Goal: Obtain resource: Download file/media

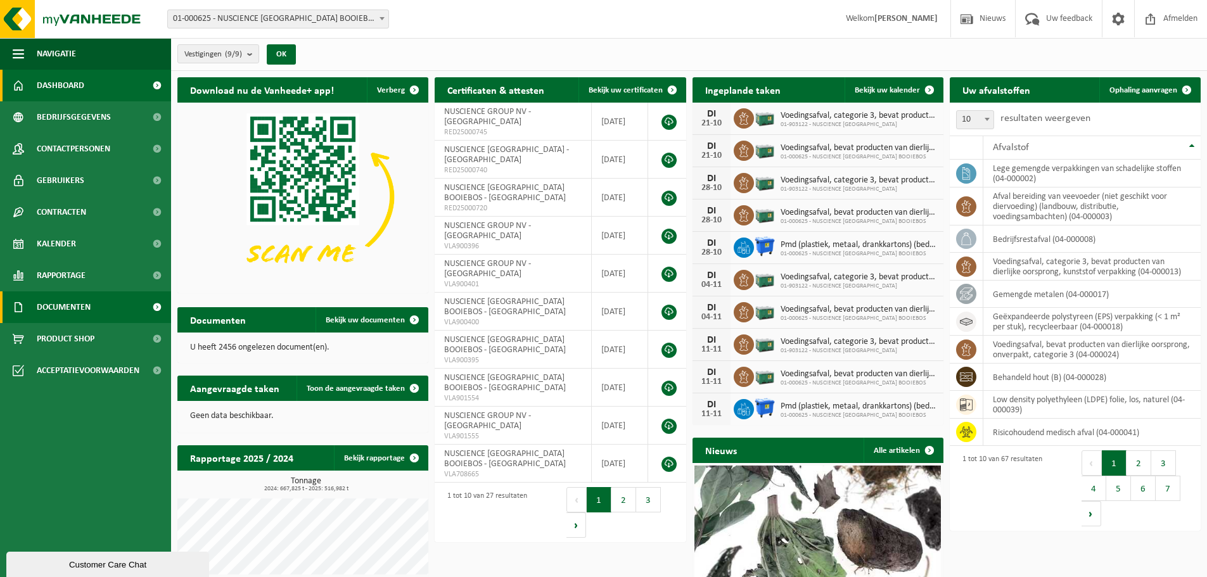
click at [54, 303] on span "Documenten" at bounding box center [64, 307] width 54 height 32
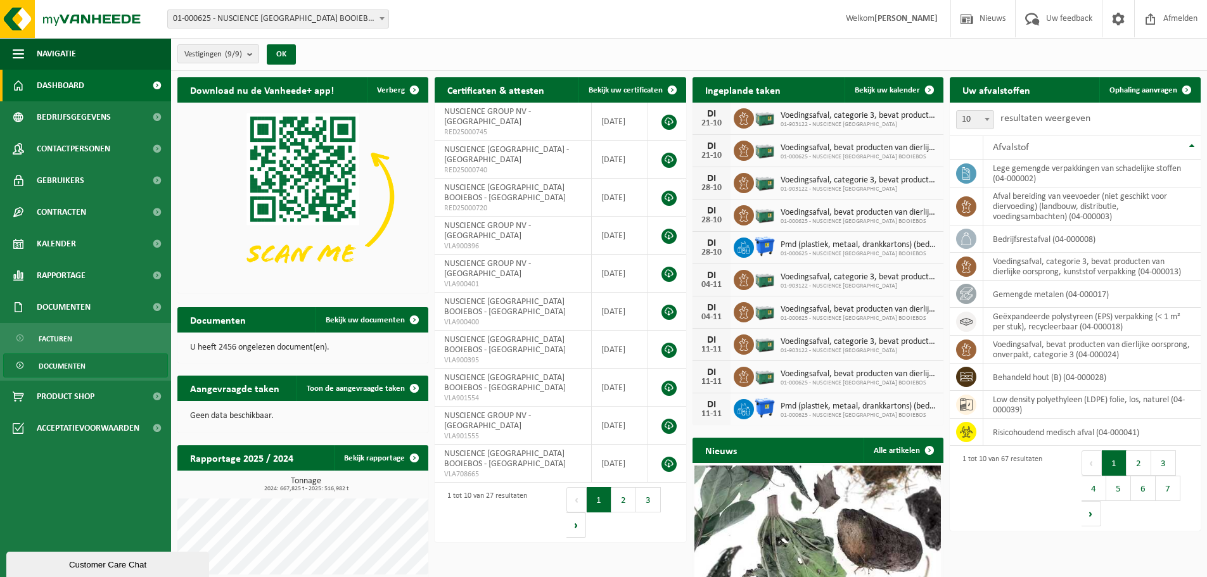
click at [66, 360] on span "Documenten" at bounding box center [62, 366] width 47 height 24
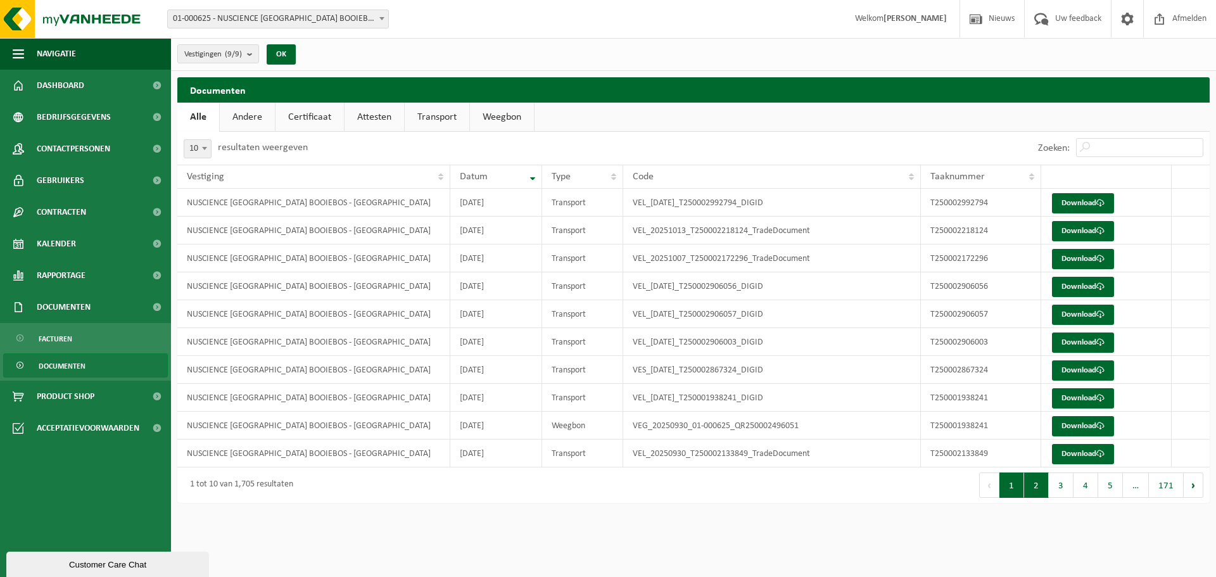
click at [1041, 486] on button "2" at bounding box center [1036, 485] width 25 height 25
click at [977, 283] on td "T250002059448" at bounding box center [981, 286] width 120 height 28
click at [1088, 281] on link "Download" at bounding box center [1083, 287] width 62 height 20
click at [1077, 257] on link "Download" at bounding box center [1083, 259] width 62 height 20
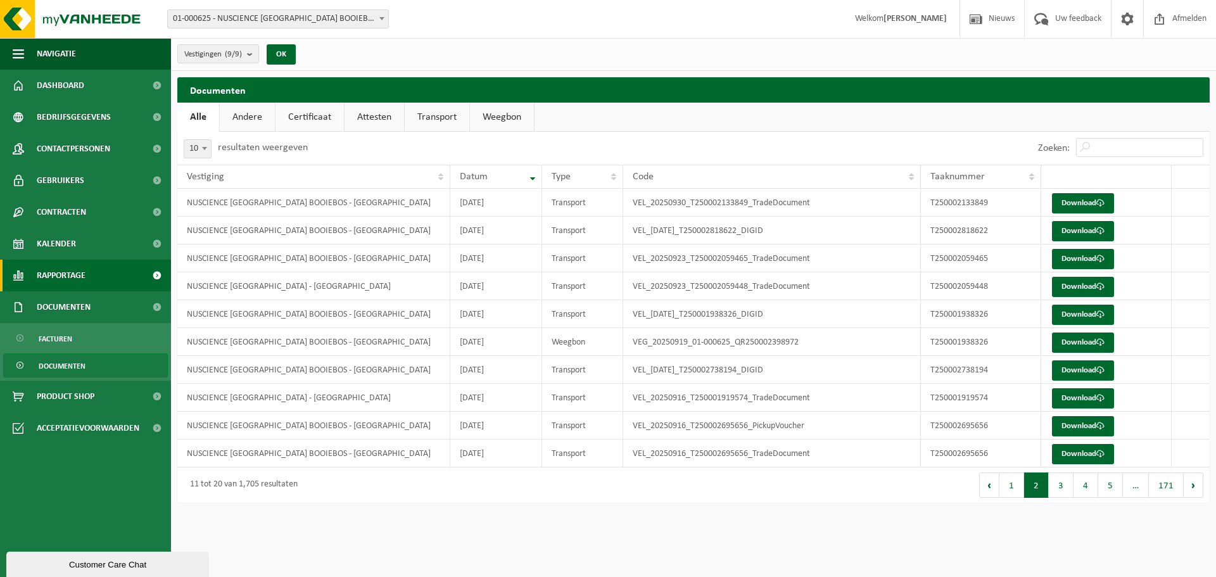
click at [65, 277] on span "Rapportage" at bounding box center [61, 276] width 49 height 32
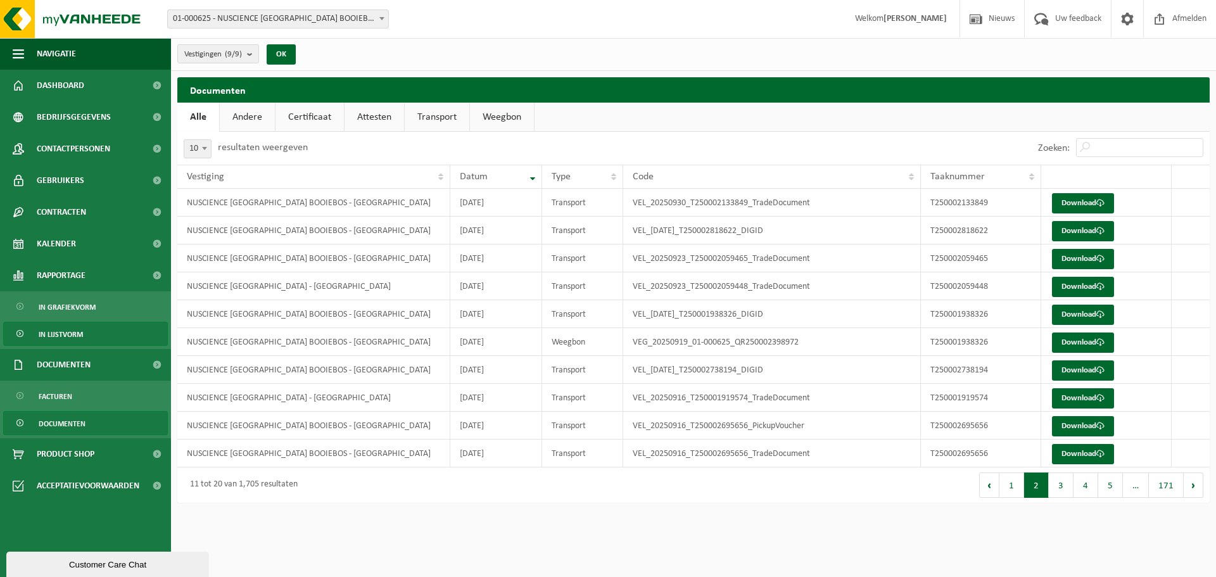
click at [82, 331] on span "In lijstvorm" at bounding box center [61, 334] width 44 height 24
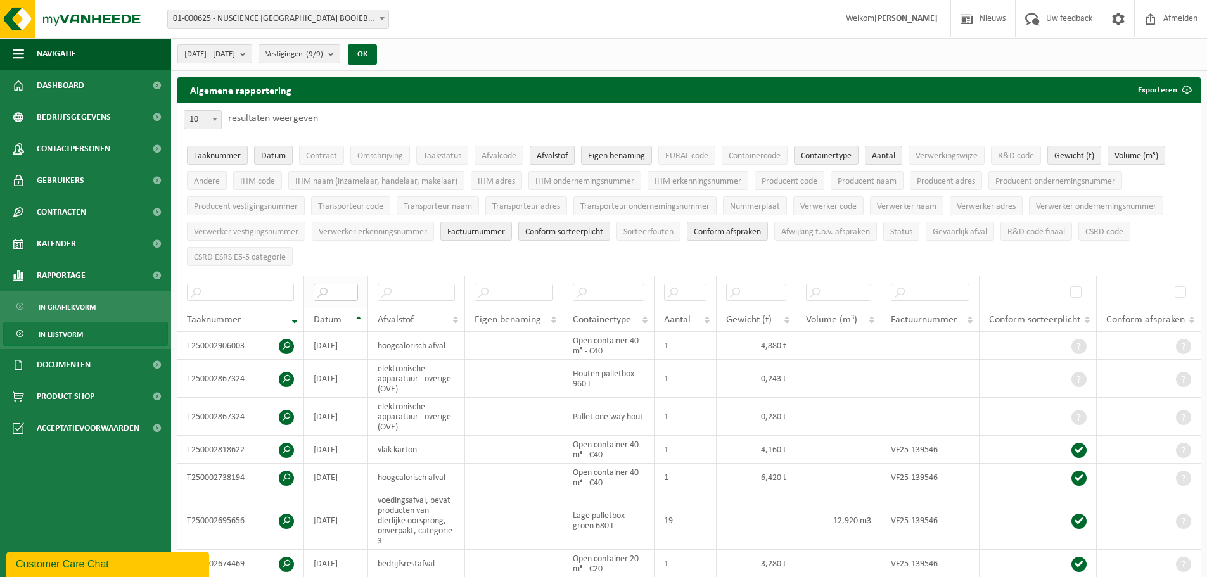
click at [339, 288] on input "text" at bounding box center [336, 292] width 44 height 17
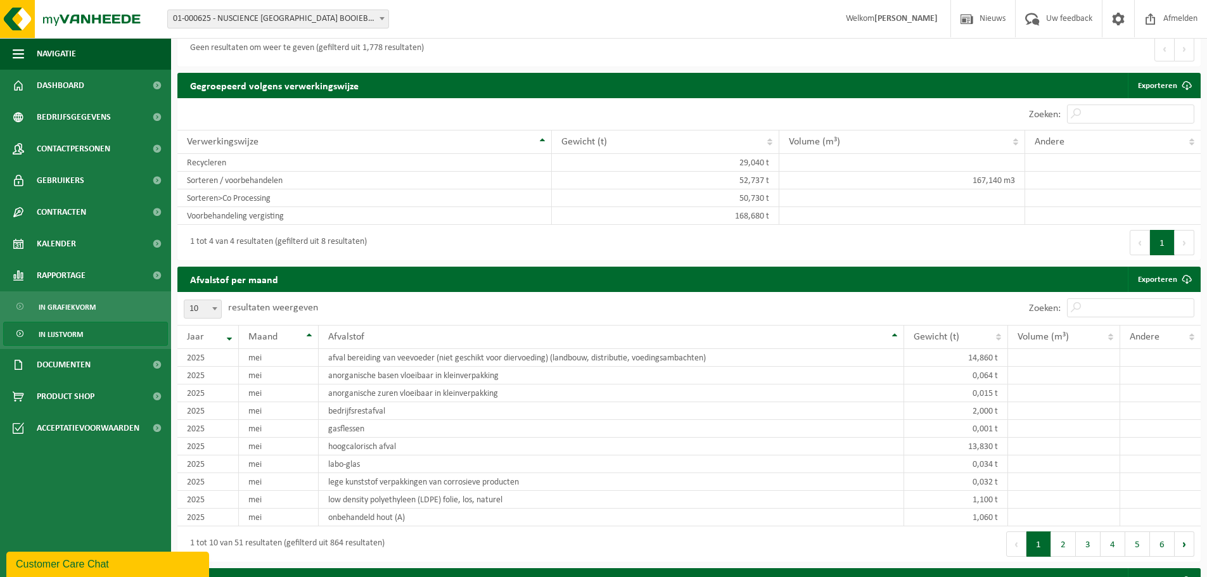
scroll to position [127, 0]
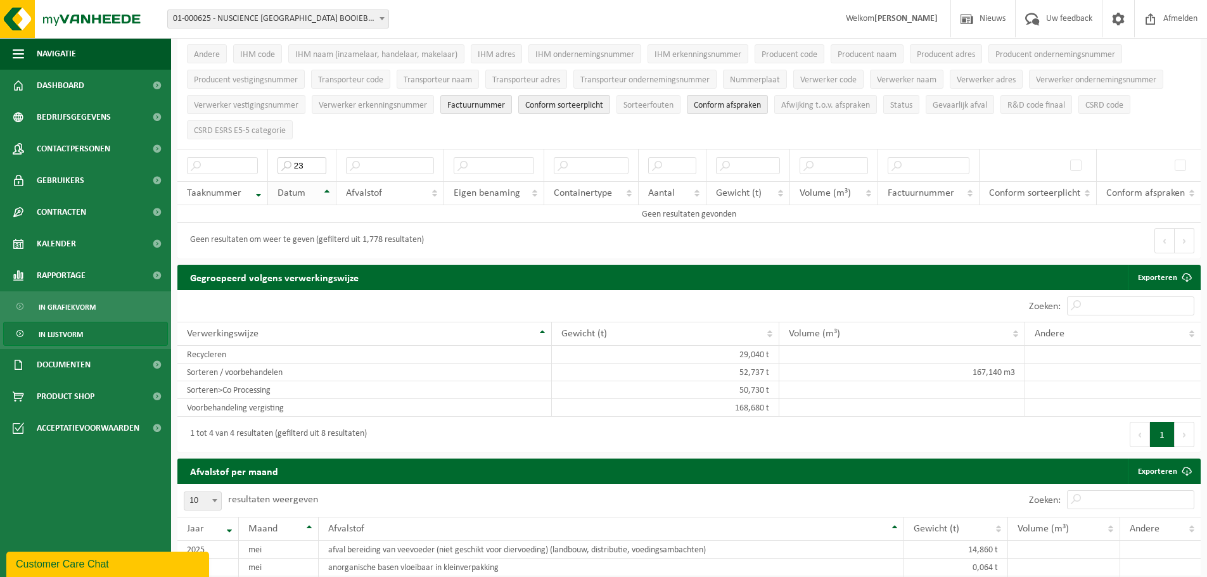
type input "2"
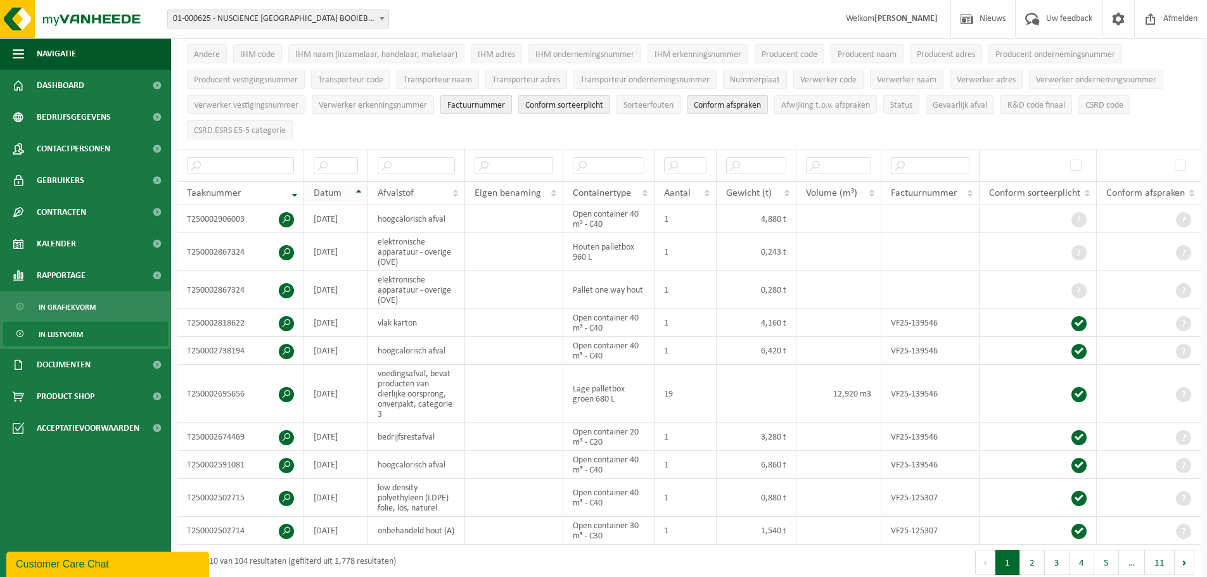
click at [359, 187] on th "Datum" at bounding box center [336, 193] width 64 height 24
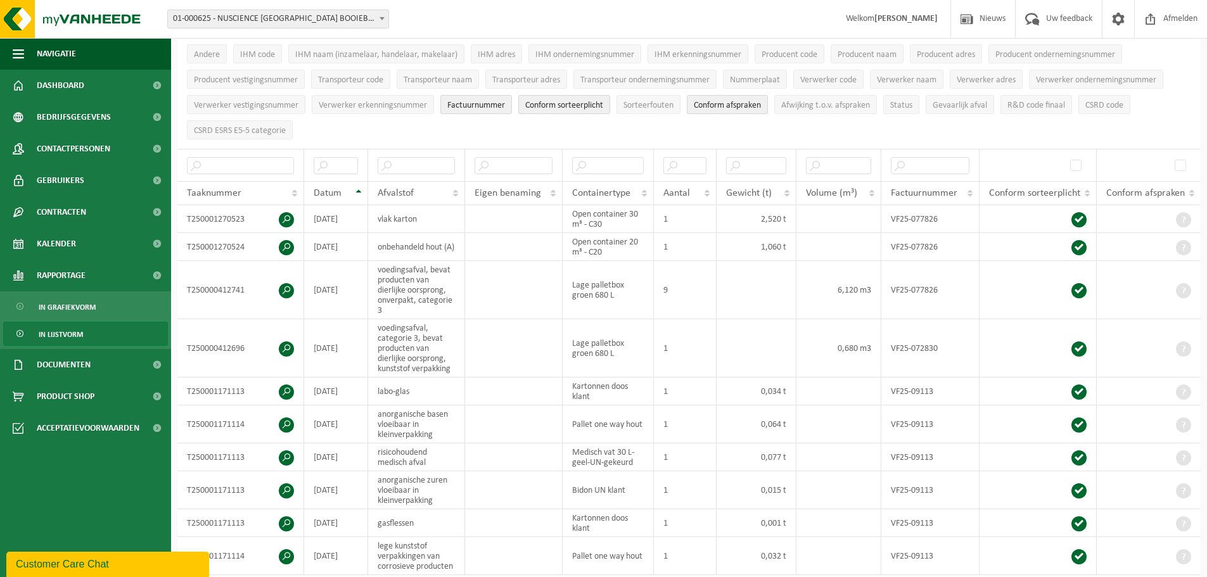
click at [358, 189] on th "Datum" at bounding box center [336, 193] width 64 height 24
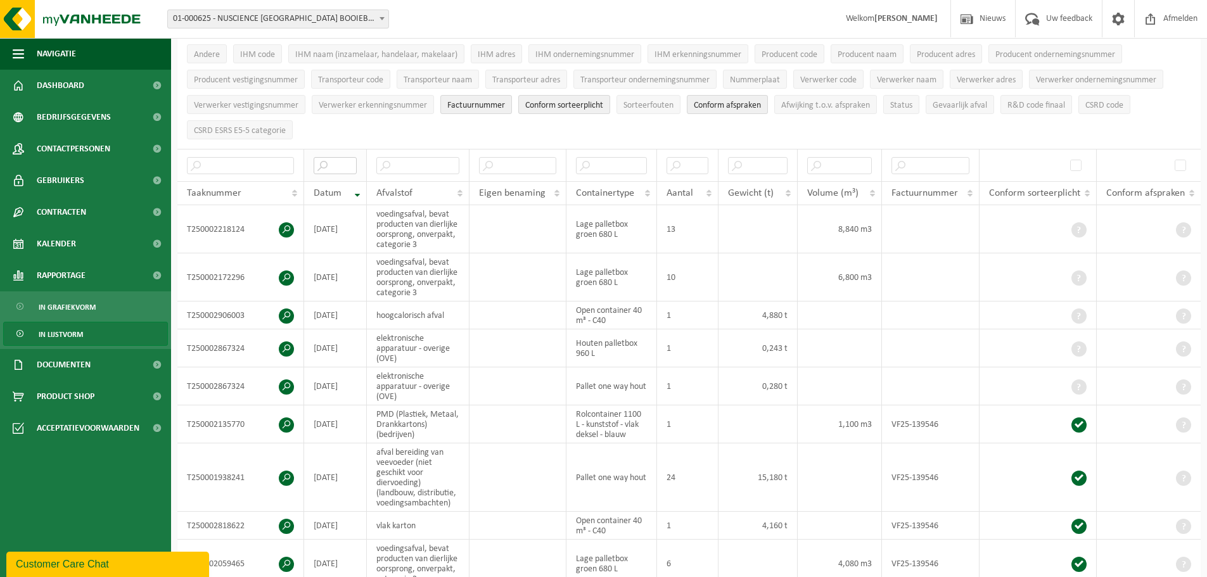
click at [322, 160] on input "text" at bounding box center [335, 165] width 43 height 17
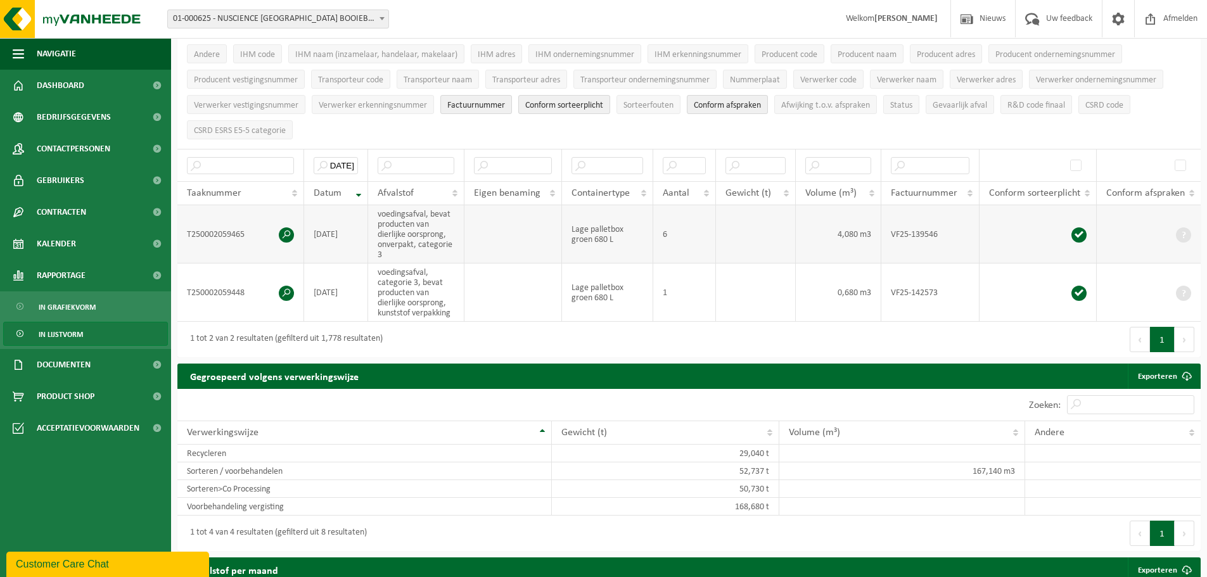
scroll to position [0, 0]
click at [516, 234] on td at bounding box center [513, 234] width 98 height 58
click at [580, 227] on td "Lage palletbox groen 680 L" at bounding box center [607, 234] width 91 height 58
click at [1083, 229] on span at bounding box center [1078, 234] width 15 height 15
click at [293, 234] on span at bounding box center [286, 234] width 15 height 15
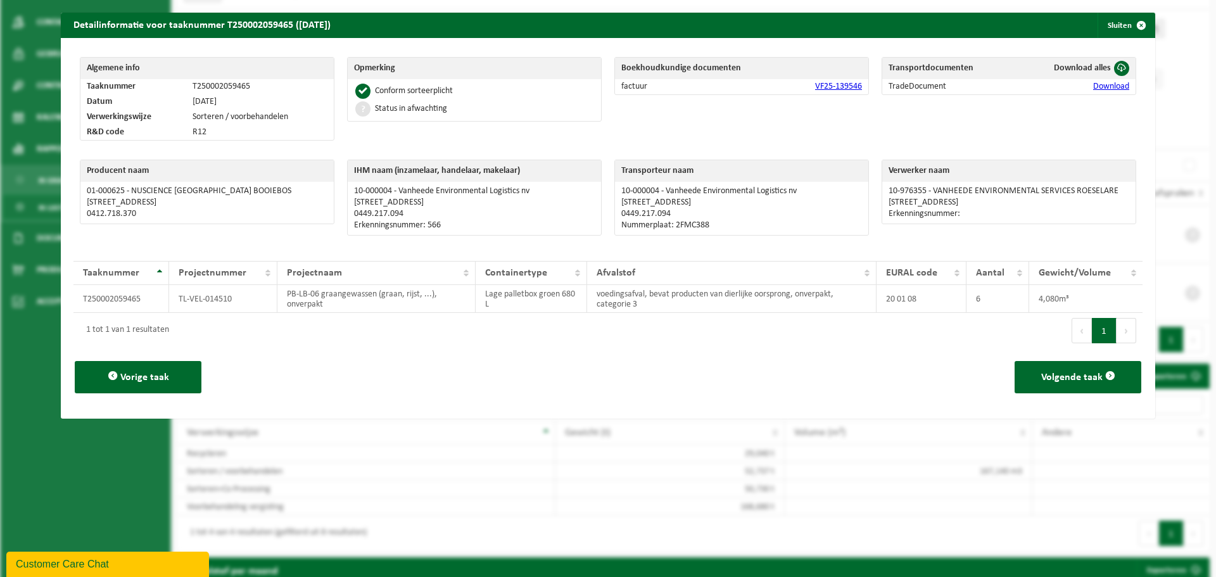
click at [1103, 82] on link "Download" at bounding box center [1111, 87] width 36 height 10
click at [821, 86] on link "VF25-139546" at bounding box center [838, 87] width 47 height 10
click at [1113, 21] on button "Sluiten" at bounding box center [1126, 25] width 56 height 25
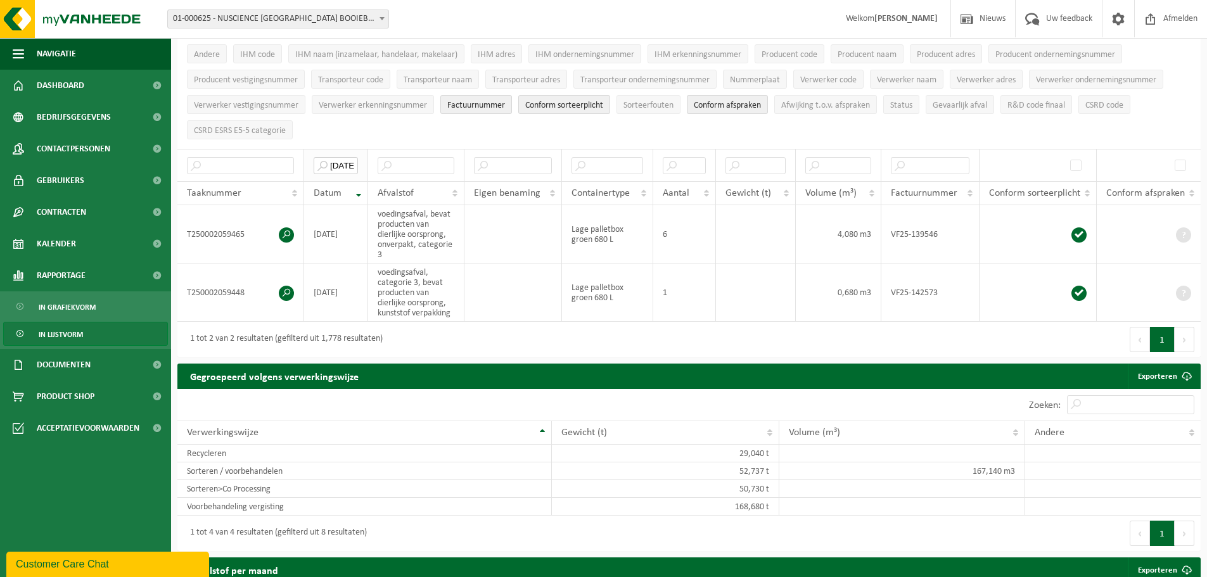
click at [345, 162] on input "[DATE]" at bounding box center [336, 165] width 44 height 17
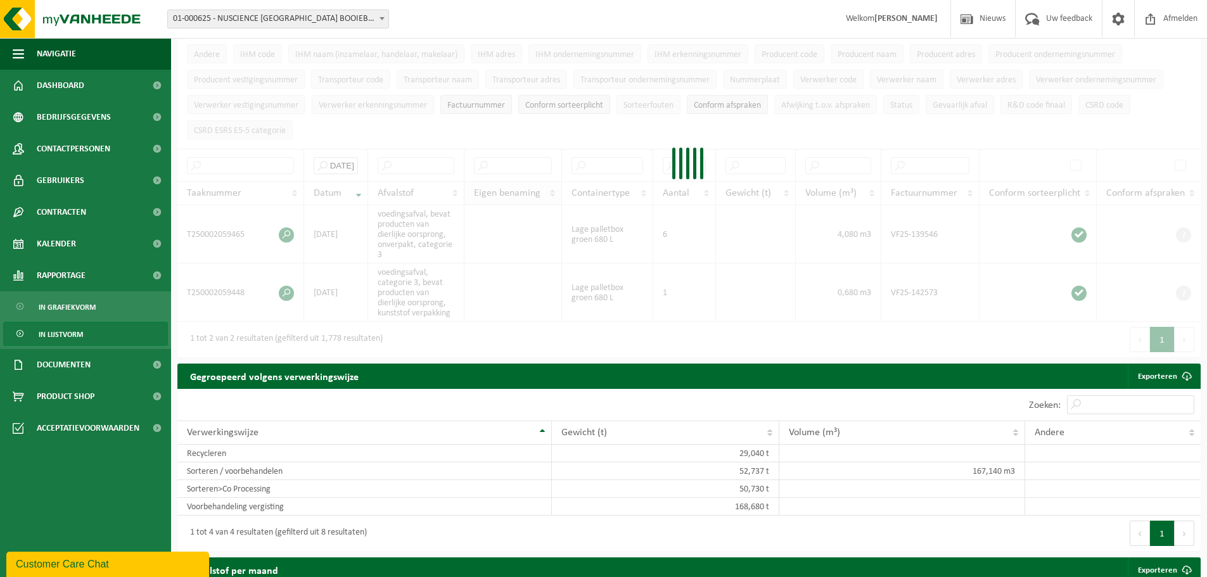
type input "[DATE]"
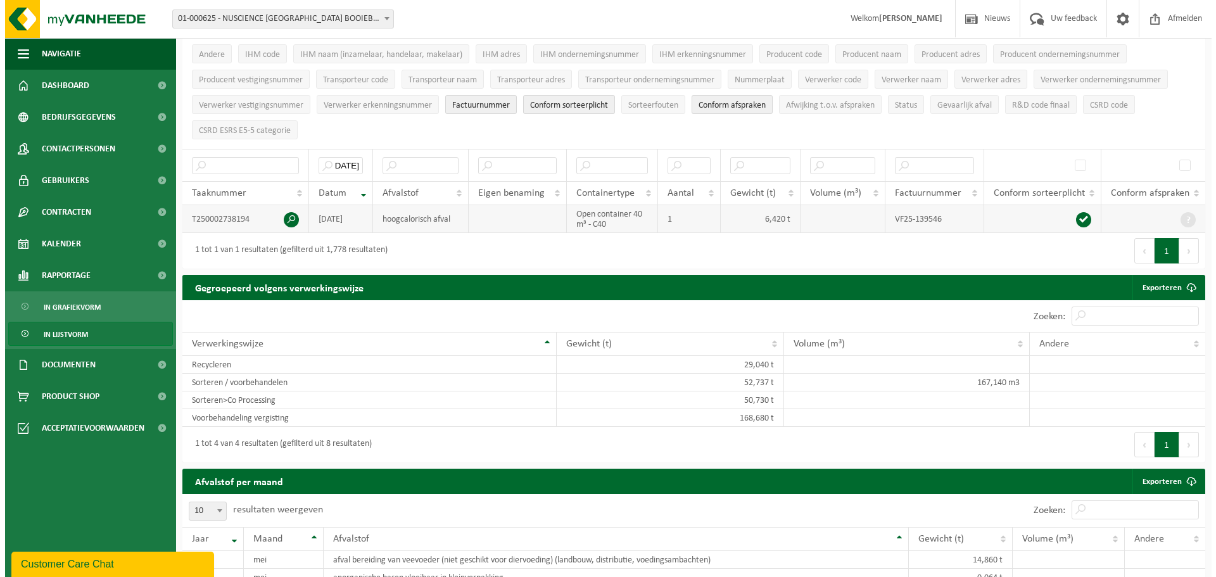
scroll to position [0, 0]
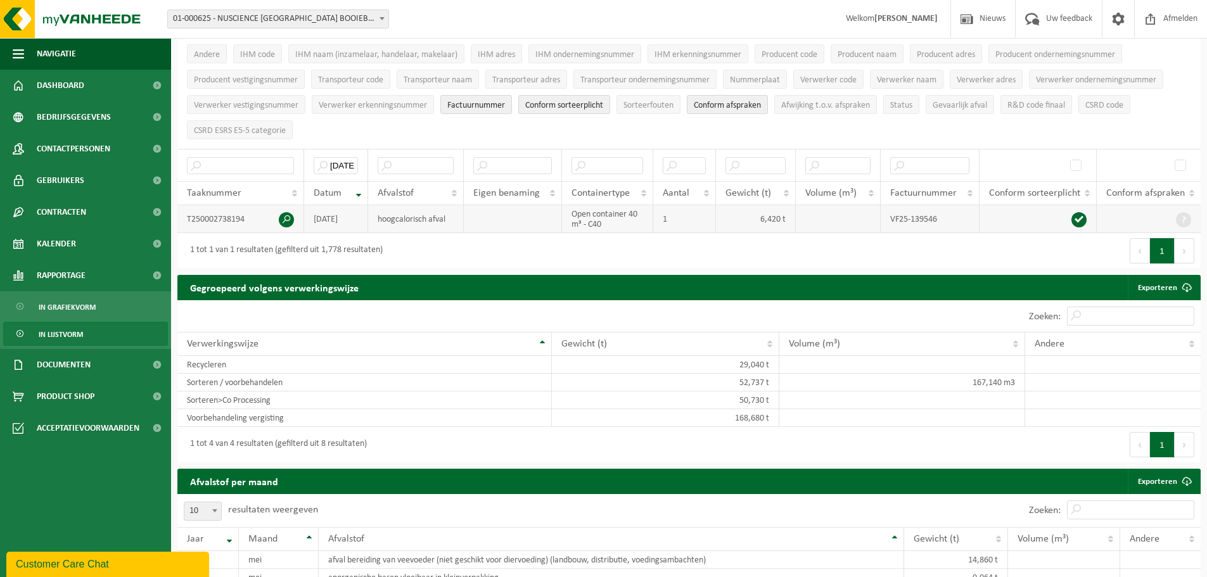
click at [903, 213] on td "VF25-139546" at bounding box center [929, 219] width 98 height 28
click at [283, 215] on span at bounding box center [286, 219] width 15 height 15
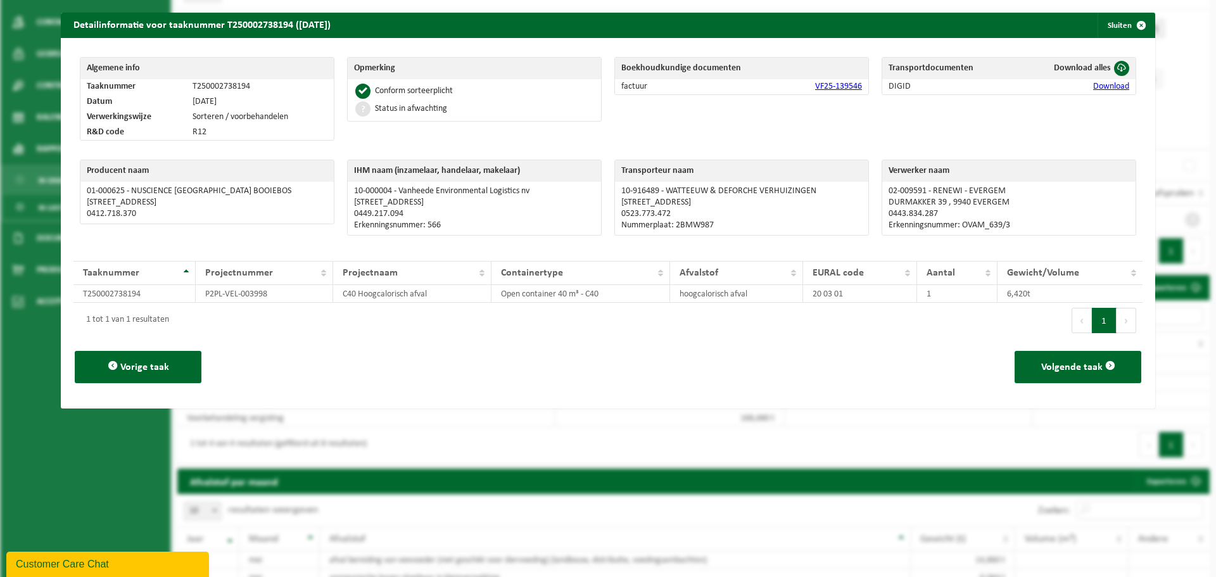
click at [1098, 86] on link "Download" at bounding box center [1111, 87] width 36 height 10
